Goal: Find specific page/section: Find specific page/section

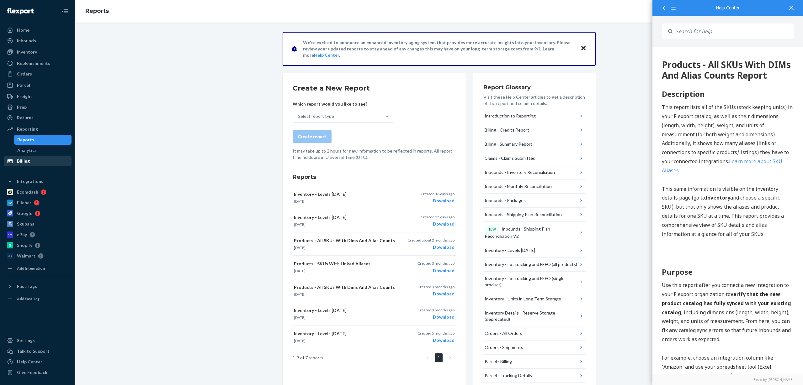
click at [27, 161] on div "Billing" at bounding box center [23, 161] width 13 height 6
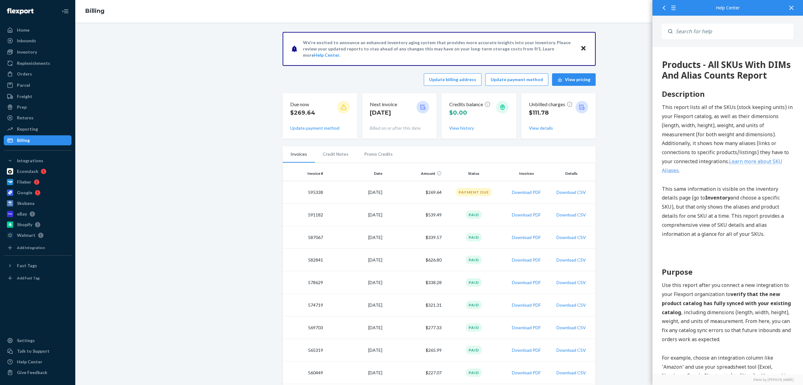
click at [326, 154] on li "Credit Notes" at bounding box center [335, 154] width 41 height 16
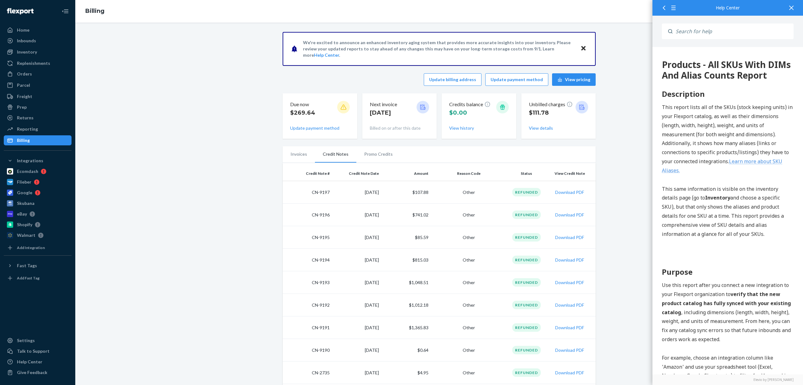
click at [377, 157] on li "Promo Credits" at bounding box center [378, 154] width 44 height 16
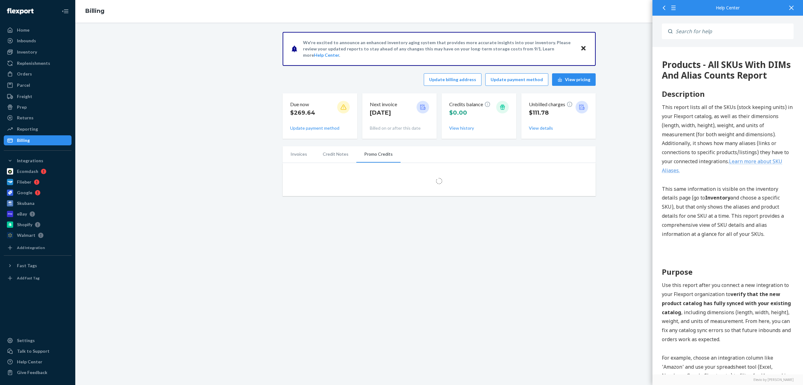
click at [793, 8] on div at bounding box center [791, 7] width 14 height 15
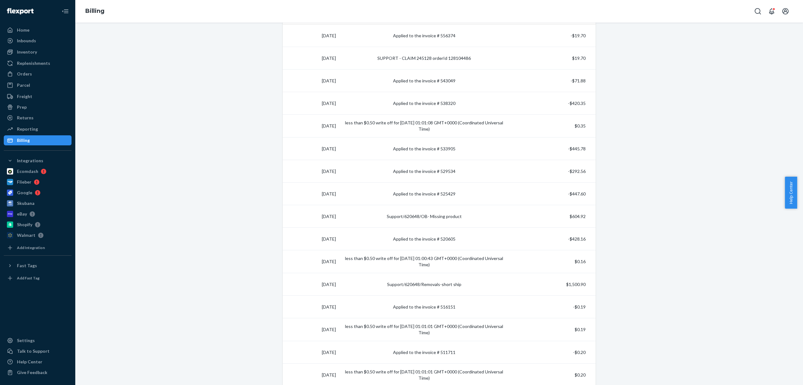
scroll to position [39, 0]
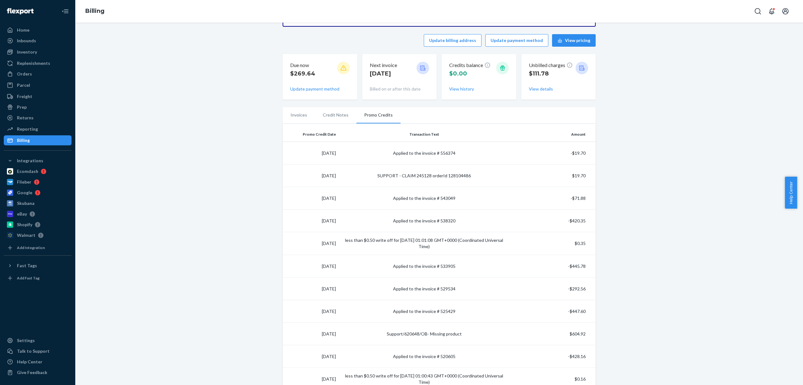
click at [321, 117] on li "Credit Notes" at bounding box center [335, 115] width 41 height 16
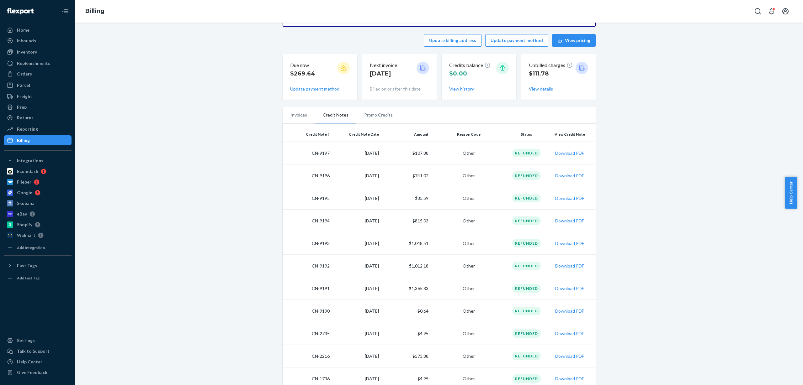
click at [301, 116] on li "Invoices" at bounding box center [298, 115] width 32 height 16
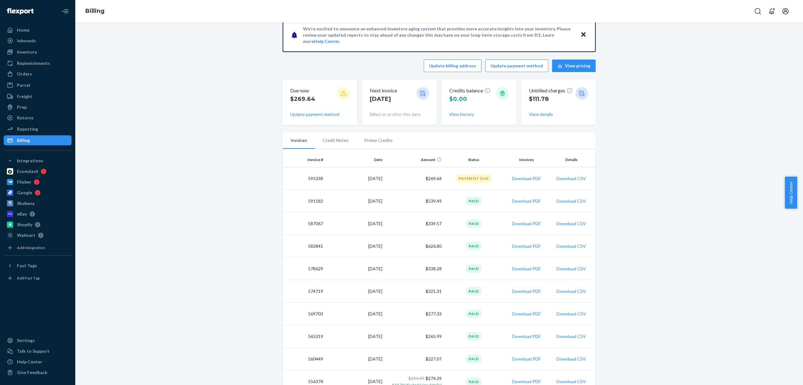
scroll to position [0, 0]
